Goal: Information Seeking & Learning: Learn about a topic

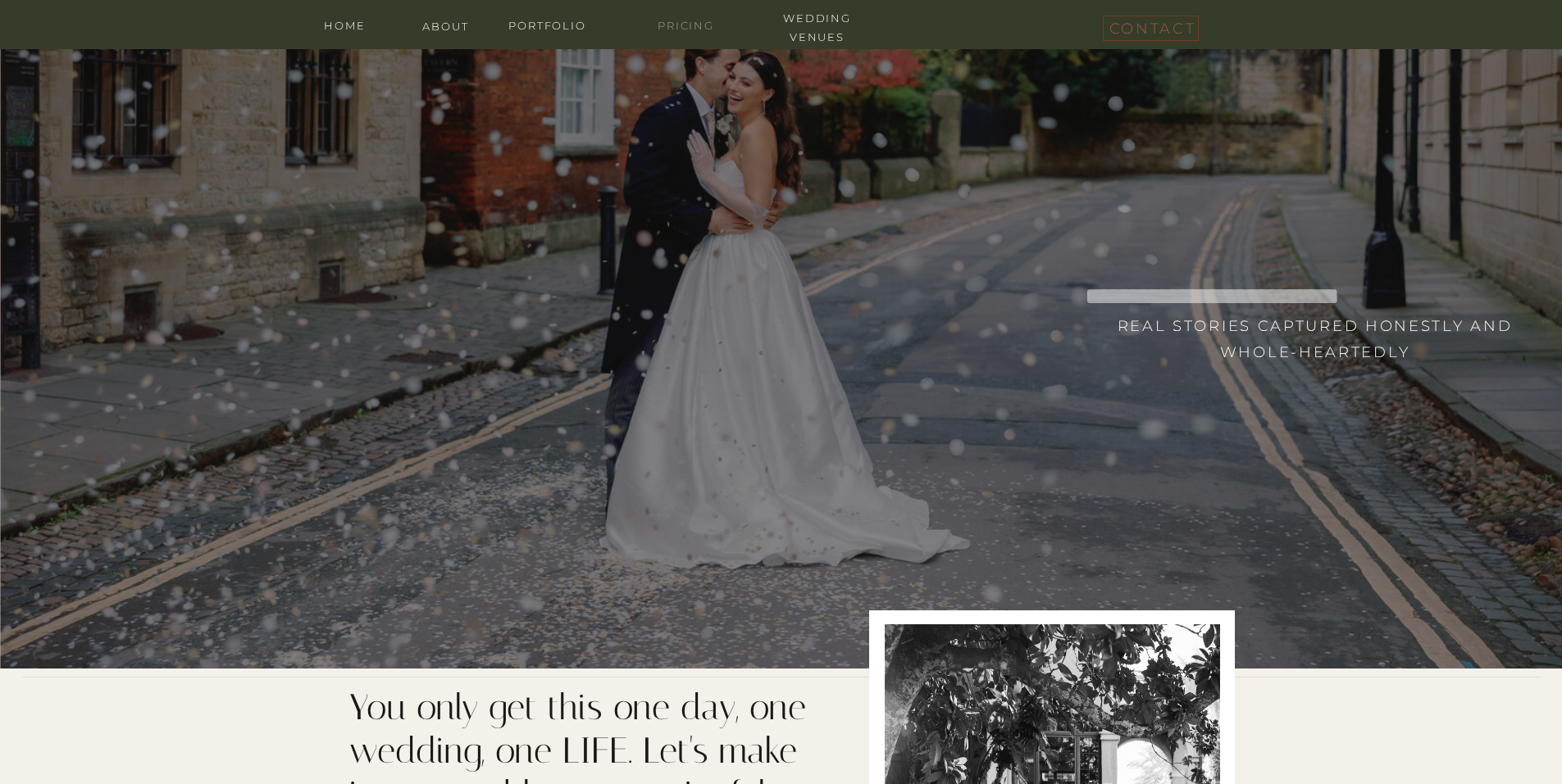
click at [681, 27] on nav "Pricing" at bounding box center [686, 24] width 99 height 15
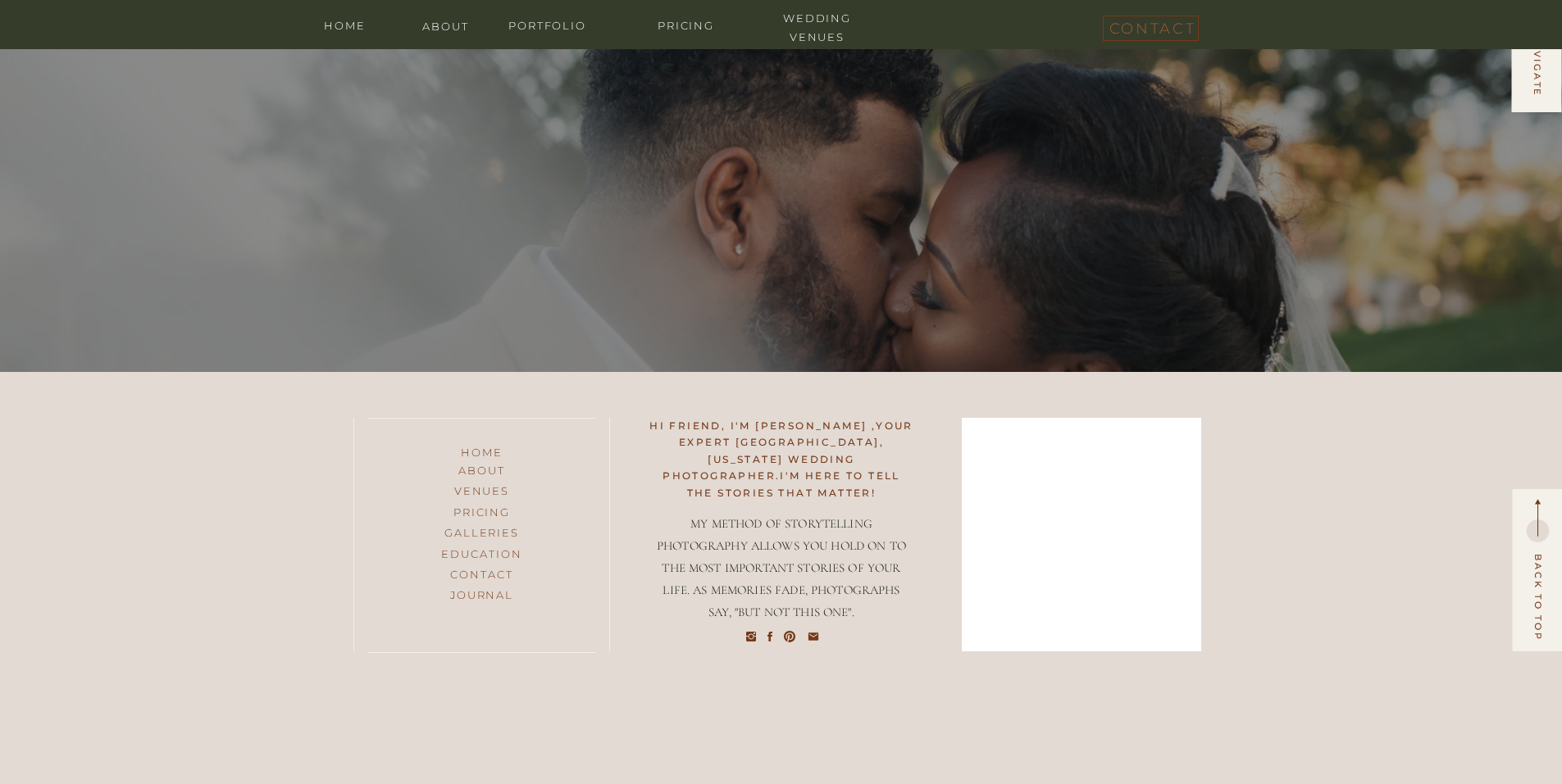
scroll to position [7374, 0]
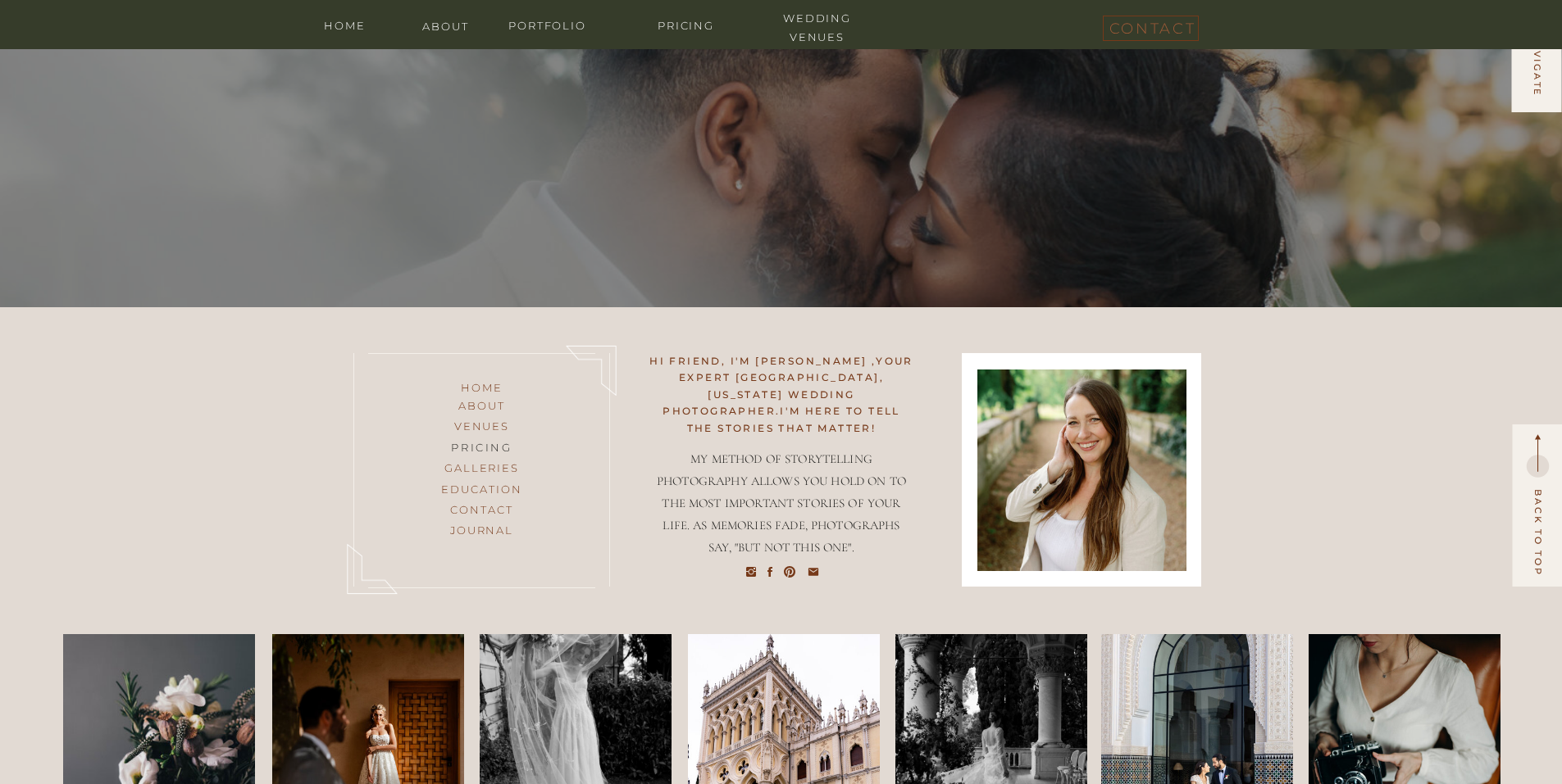
click at [463, 447] on h3 "pricing" at bounding box center [481, 448] width 132 height 20
